Goal: Transaction & Acquisition: Subscribe to service/newsletter

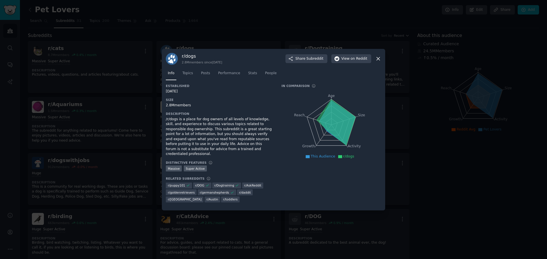
click at [378, 60] on icon at bounding box center [378, 59] width 6 height 6
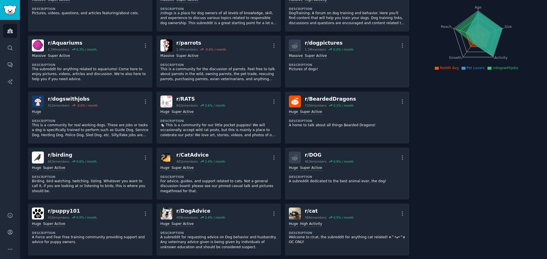
scroll to position [57, 0]
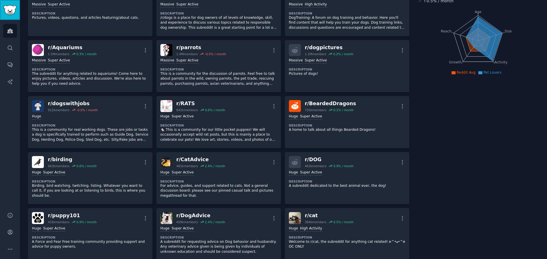
click at [12, 8] on img "Sidebar" at bounding box center [9, 10] width 13 height 10
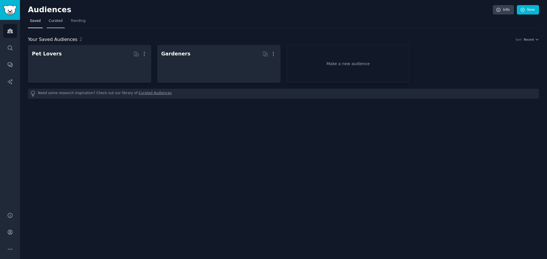
click at [54, 23] on span "Curated" at bounding box center [56, 21] width 14 height 5
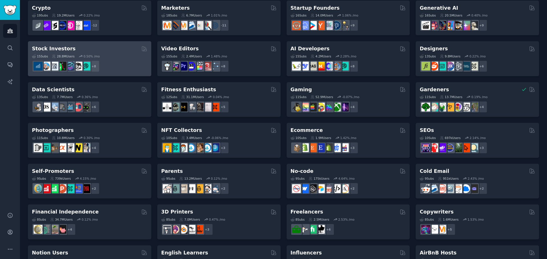
scroll to position [142, 0]
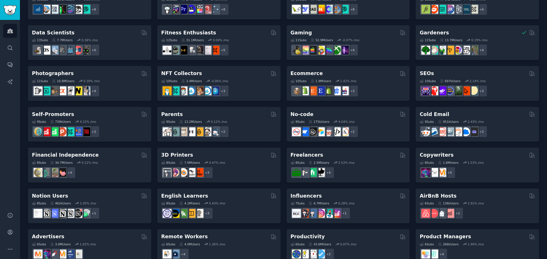
drag, startPoint x: 178, startPoint y: 153, endPoint x: 251, endPoint y: 159, distance: 73.7
click at [251, 159] on div "8 Sub s 7.0M Users 0.47 % /mo + 3" at bounding box center [218, 169] width 115 height 20
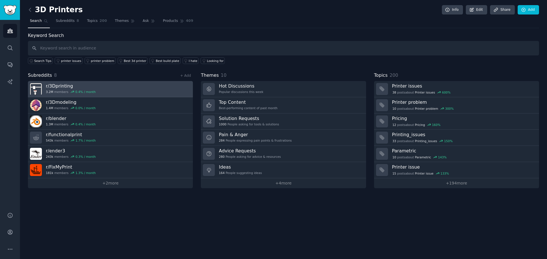
click at [63, 87] on h3 "r/ 3Dprinting" at bounding box center [71, 86] width 50 height 6
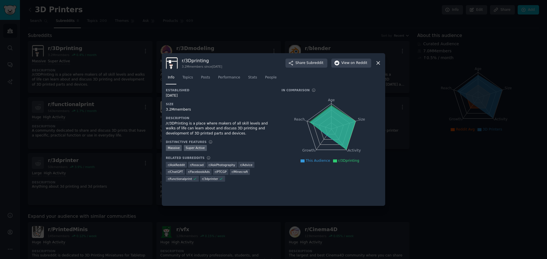
click at [412, 143] on div at bounding box center [273, 129] width 547 height 259
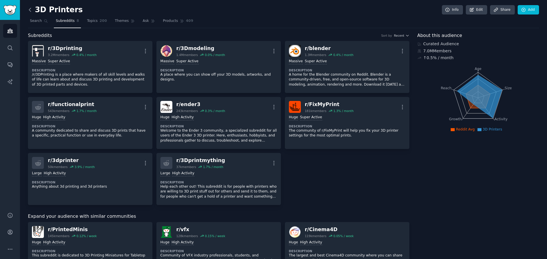
click at [31, 10] on icon at bounding box center [30, 10] width 6 height 6
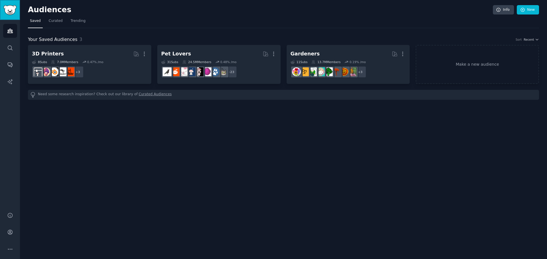
click at [10, 7] on img "Sidebar" at bounding box center [9, 10] width 13 height 10
click at [13, 11] on img "Sidebar" at bounding box center [9, 10] width 13 height 10
click at [50, 20] on span "Curated" at bounding box center [56, 21] width 14 height 5
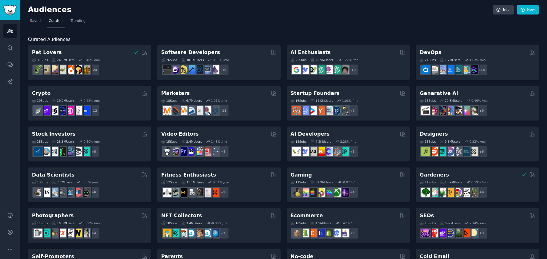
click at [84, 22] on nav "Saved Curated Trending" at bounding box center [283, 23] width 511 height 12
click at [79, 22] on span "Trending" at bounding box center [78, 21] width 15 height 5
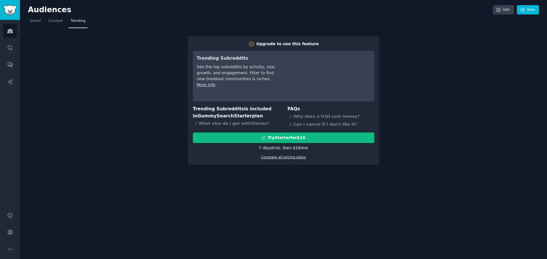
click at [282, 159] on link "Compare all pricing plans" at bounding box center [283, 157] width 44 height 4
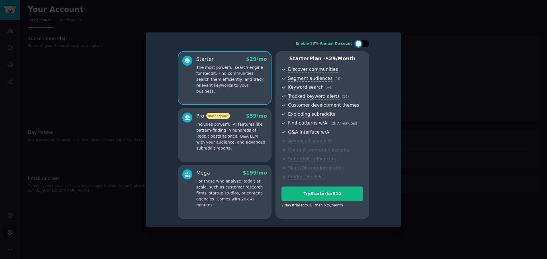
click at [366, 44] on div at bounding box center [364, 43] width 3 height 3
click at [366, 44] on div at bounding box center [365, 44] width 6 height 6
click at [366, 44] on div at bounding box center [364, 43] width 3 height 3
click at [366, 44] on div at bounding box center [365, 44] width 6 height 6
checkbox input "false"
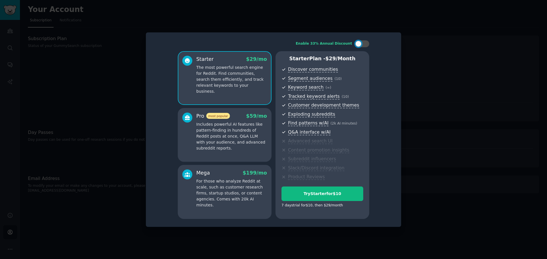
click at [420, 81] on div at bounding box center [273, 129] width 547 height 259
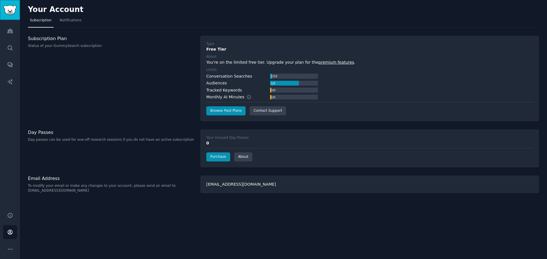
click at [17, 11] on link "Sidebar" at bounding box center [10, 10] width 20 height 20
